Goal: Find specific page/section: Find specific page/section

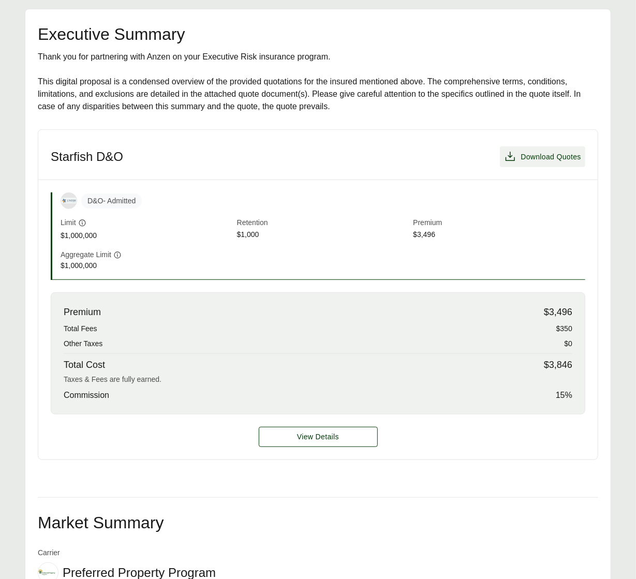
scroll to position [209, 0]
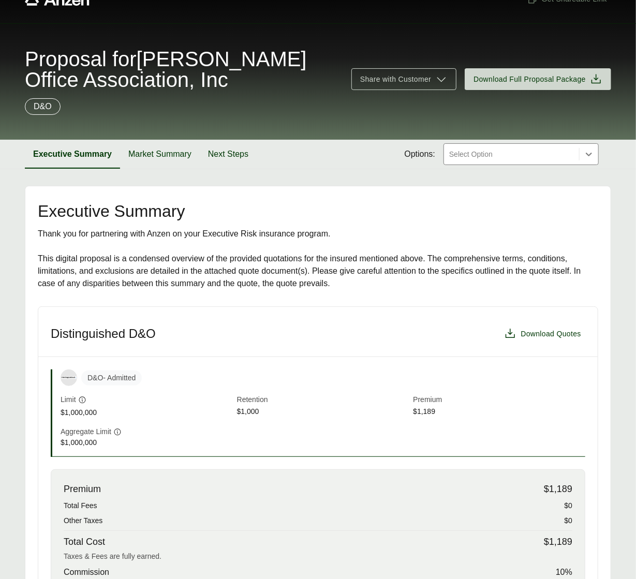
scroll to position [41, 0]
